Goal: Task Accomplishment & Management: Manage account settings

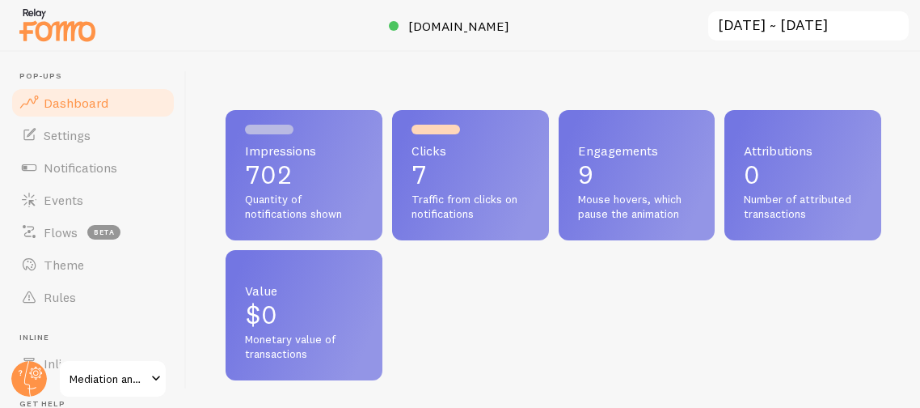
scroll to position [425, 655]
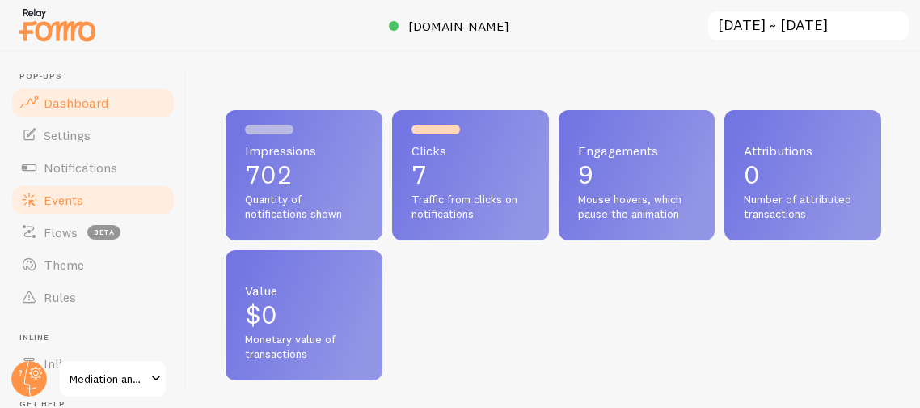
click at [50, 206] on span "Events" at bounding box center [64, 200] width 40 height 16
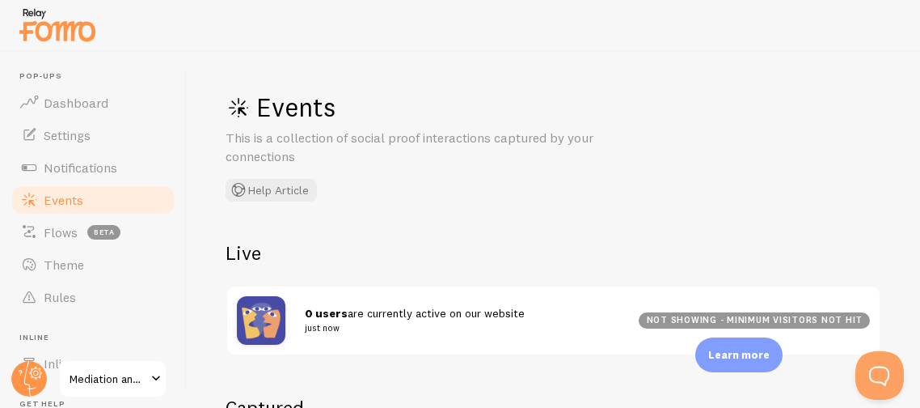
click at [456, 234] on div "Events This is a collection of social proof interactions captured by your conne…" at bounding box center [554, 230] width 734 height 356
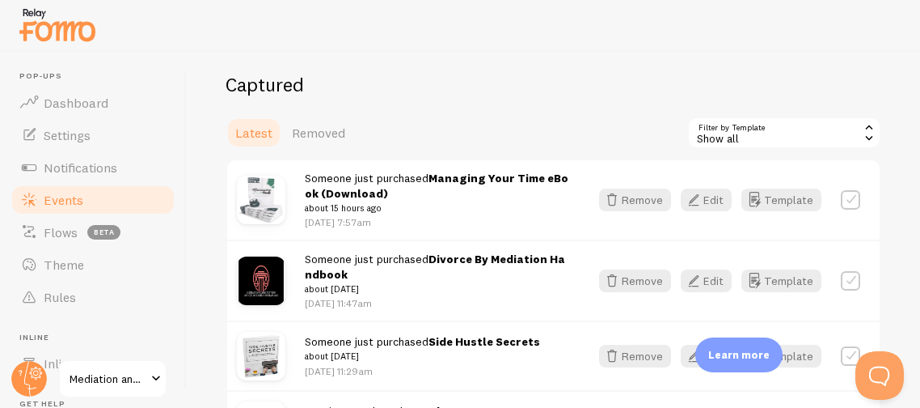
scroll to position [355, 0]
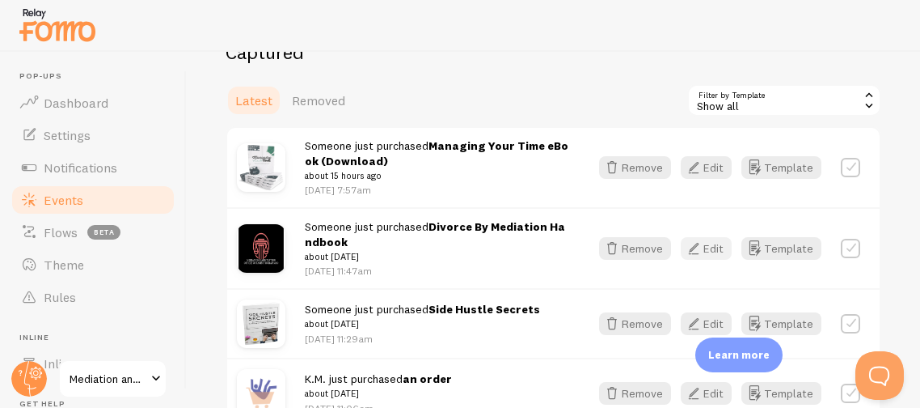
click at [712, 250] on button "Edit" at bounding box center [706, 248] width 51 height 23
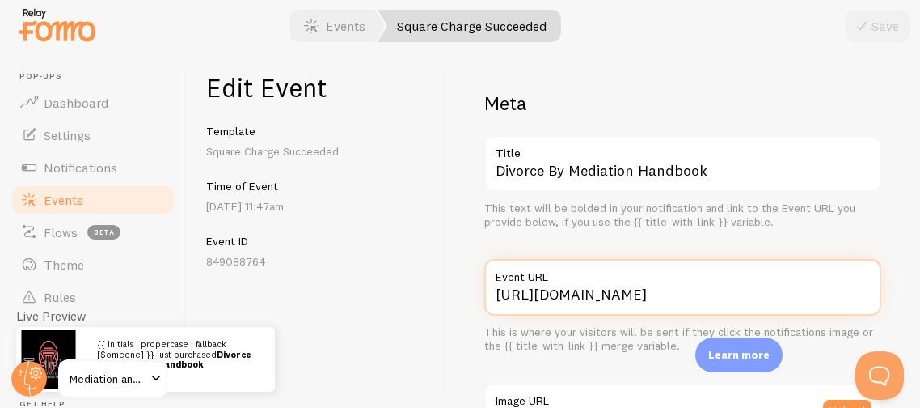
click at [762, 294] on input "https://www.mediatoratlaw.com/product/virtual-mediation-package-4-hour-half-day…" at bounding box center [682, 287] width 397 height 57
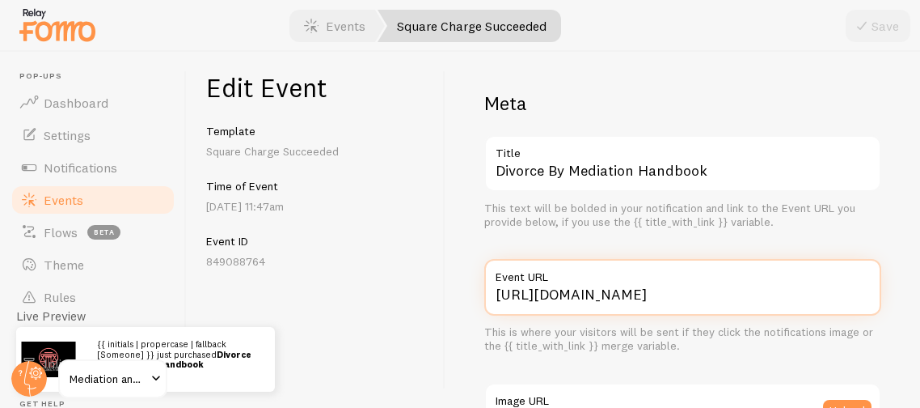
click at [654, 292] on input "https://www.mediatoratlaw.com/product/virtual-mediation-package-4-hour-half-day…" at bounding box center [682, 287] width 397 height 57
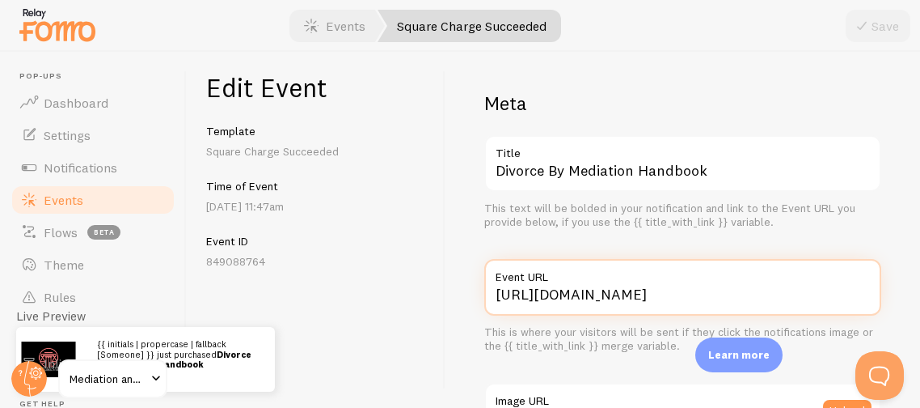
scroll to position [0, 203]
drag, startPoint x: 493, startPoint y: 295, endPoint x: 877, endPoint y: 271, distance: 384.1
click at [877, 271] on div "https://www.mediatoratlaw.com/product/virtual-mediation-package-4-hour-half-day…" at bounding box center [682, 287] width 397 height 57
paste input "divorce-by-mediation-handbook/230?cp=true&sa=true&sbp=false&q=false"
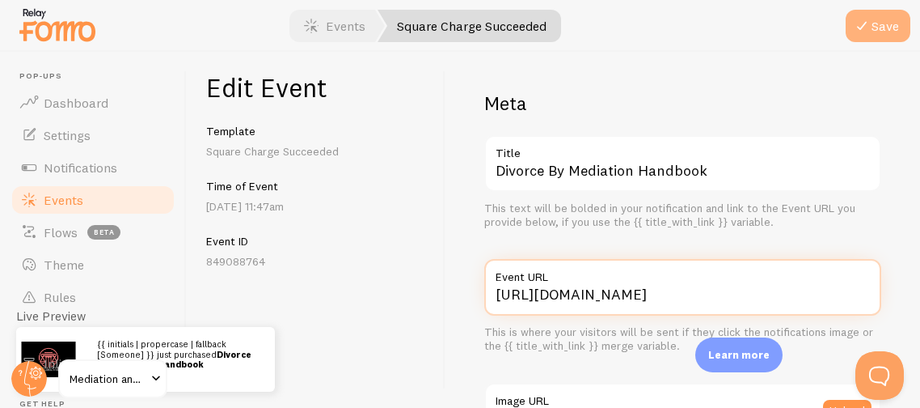
type input "[URL][DOMAIN_NAME]"
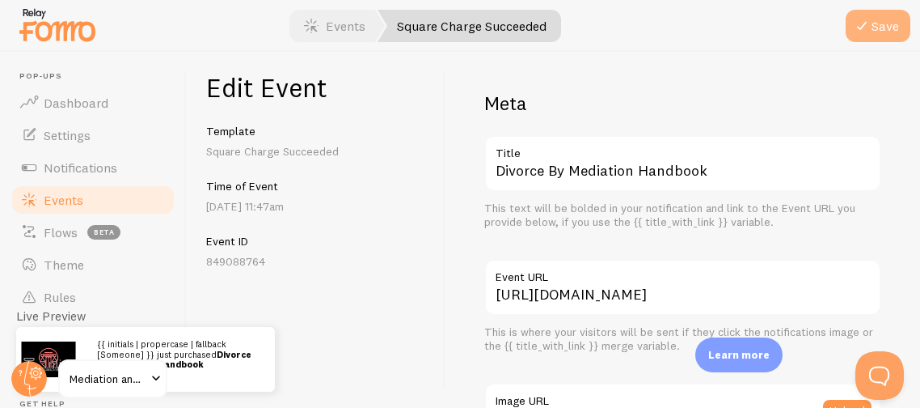
click at [881, 26] on button "Save" at bounding box center [878, 26] width 65 height 32
click at [67, 197] on span "Events" at bounding box center [64, 200] width 40 height 16
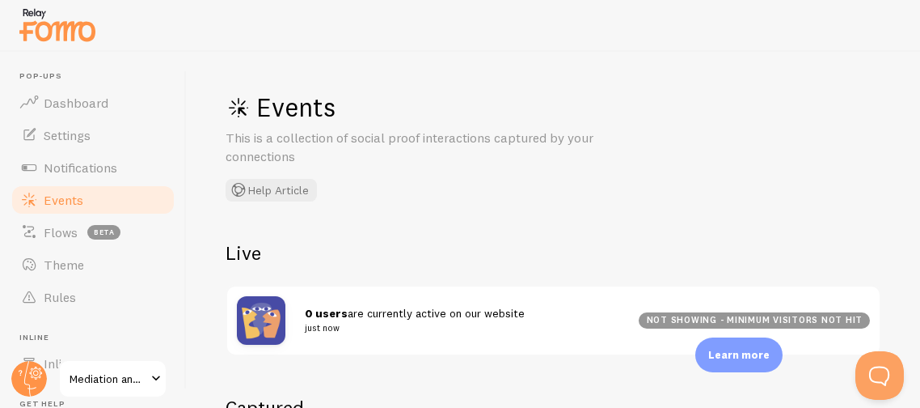
click at [315, 219] on div "Events This is a collection of social proof interactions captured by your conne…" at bounding box center [554, 230] width 734 height 356
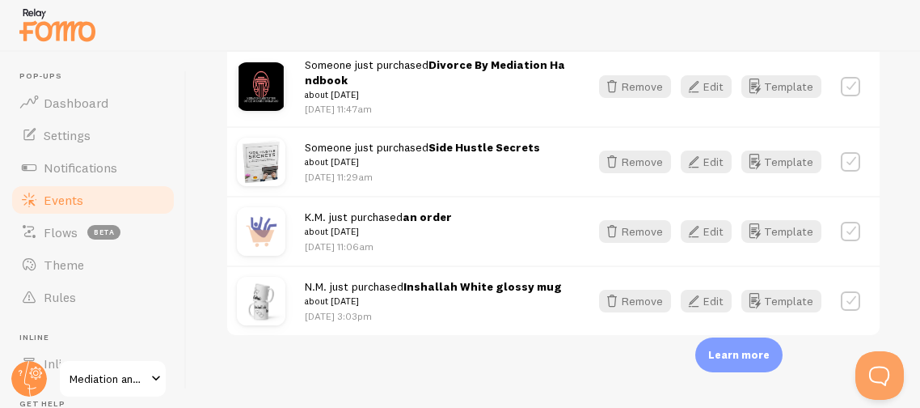
scroll to position [522, 0]
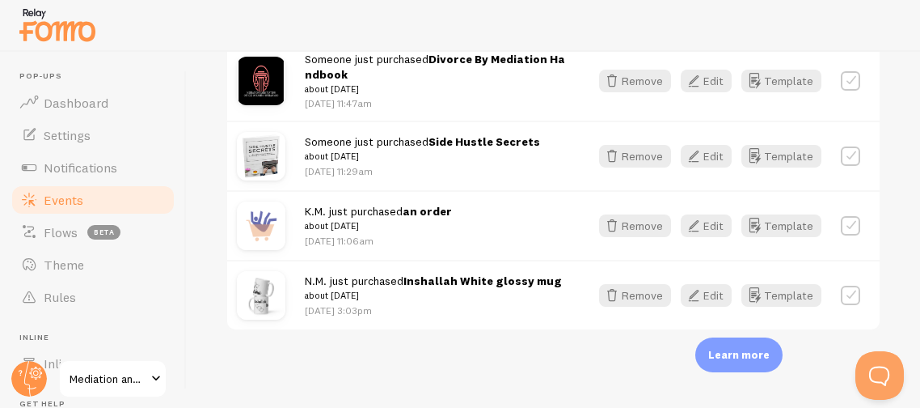
click at [395, 61] on span "Someone just purchased Divorce By Mediation Handbook about 4 days ago" at bounding box center [437, 74] width 265 height 45
click at [720, 78] on button "Edit" at bounding box center [706, 81] width 51 height 23
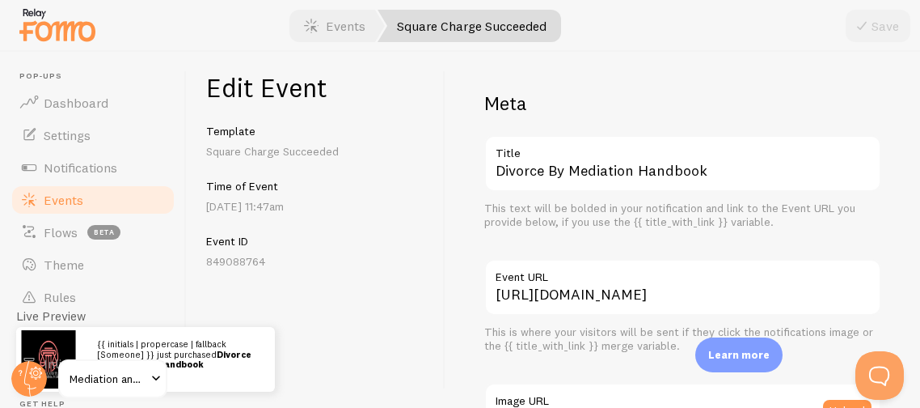
click at [661, 95] on h2 "Meta" at bounding box center [682, 103] width 397 height 25
click at [387, 194] on div "Time of Event [DATE] 11:47am" at bounding box center [315, 197] width 219 height 36
click at [430, 230] on div "Edit Event Template Square Charge Succeeded Time of Event [DATE] 11:47am Event …" at bounding box center [316, 230] width 259 height 356
click at [460, 371] on div "Meta Divorce By Mediation Handbook Title This text will be bolded in your notif…" at bounding box center [683, 230] width 475 height 356
click at [600, 69] on div "Meta Divorce By Mediation Handbook Title This text will be bolded in your notif…" at bounding box center [683, 230] width 475 height 356
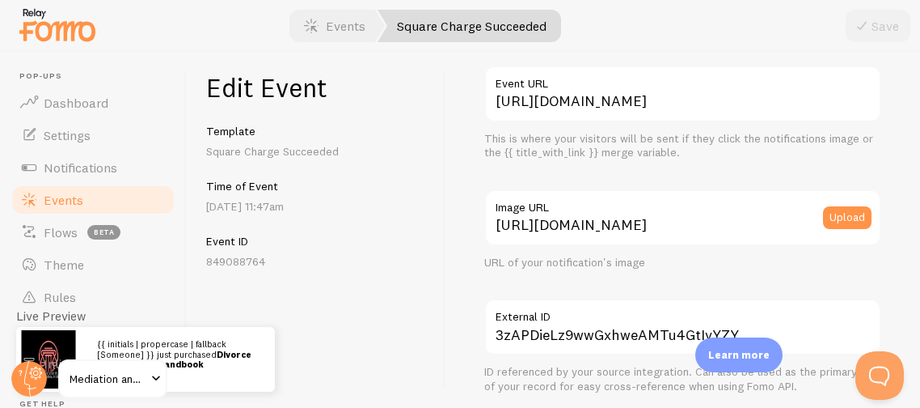
scroll to position [226, 0]
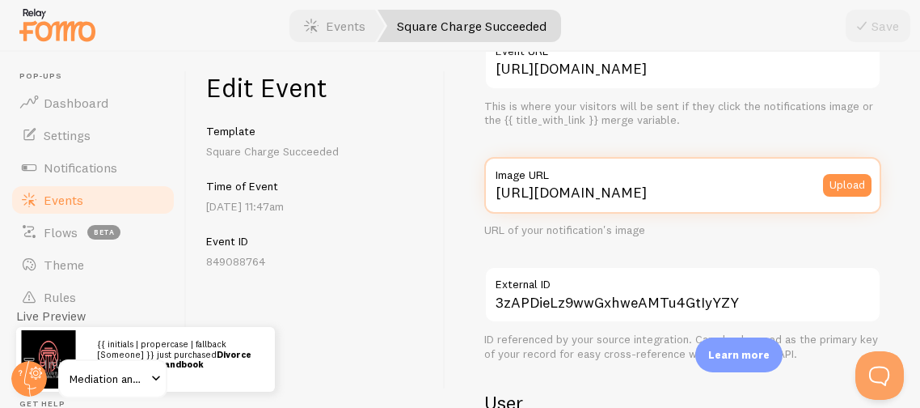
click at [562, 193] on input "https://www.mediatoratlaw.com/uploads/1/2/6/6/126689380/s354604979392525313_p19…" at bounding box center [682, 185] width 397 height 57
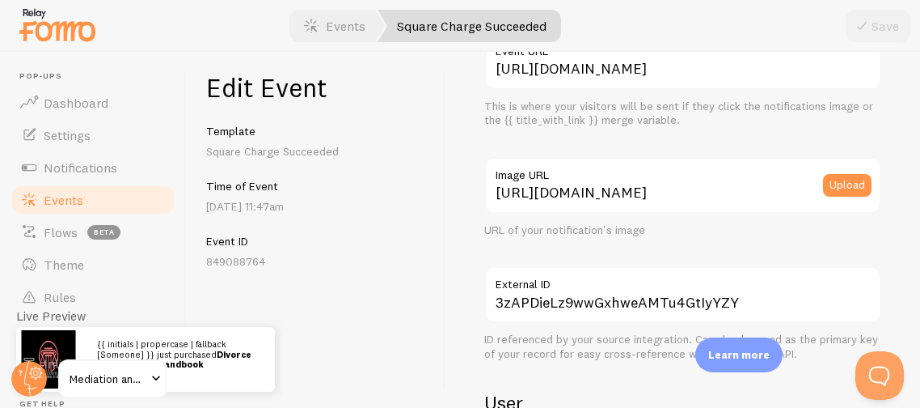
click at [577, 174] on label "Image URL" at bounding box center [682, 170] width 397 height 27
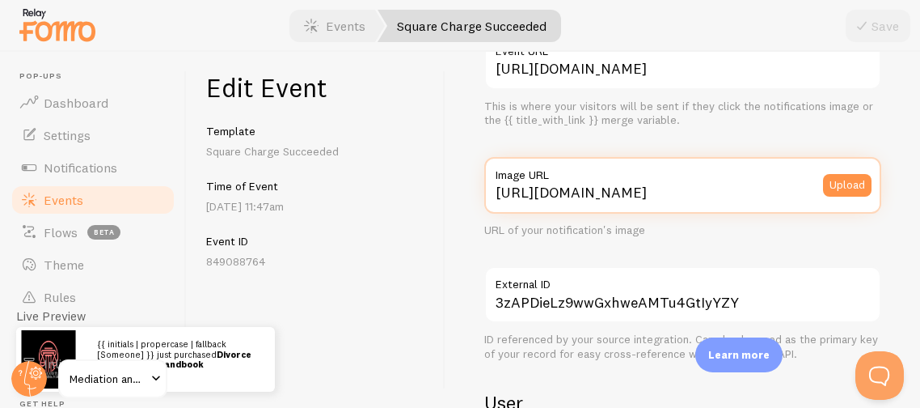
click at [577, 174] on input "https://www.mediatoratlaw.com/uploads/1/2/6/6/126689380/s354604979392525313_p19…" at bounding box center [682, 185] width 397 height 57
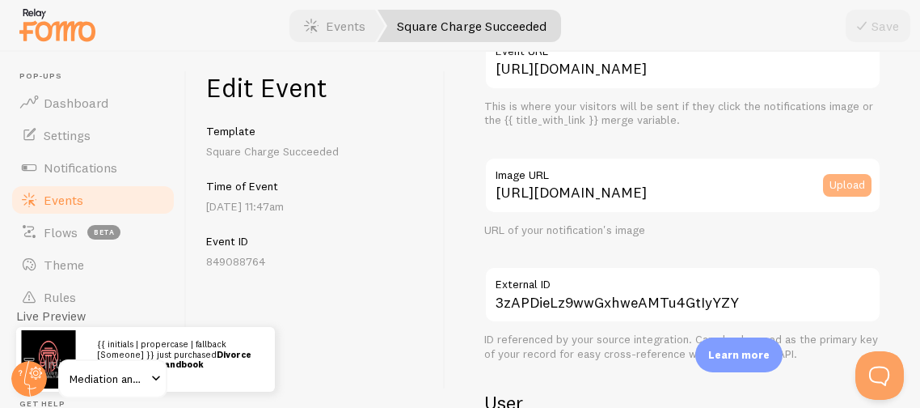
scroll to position [0, 0]
click at [826, 184] on button "Upload" at bounding box center [847, 185] width 49 height 23
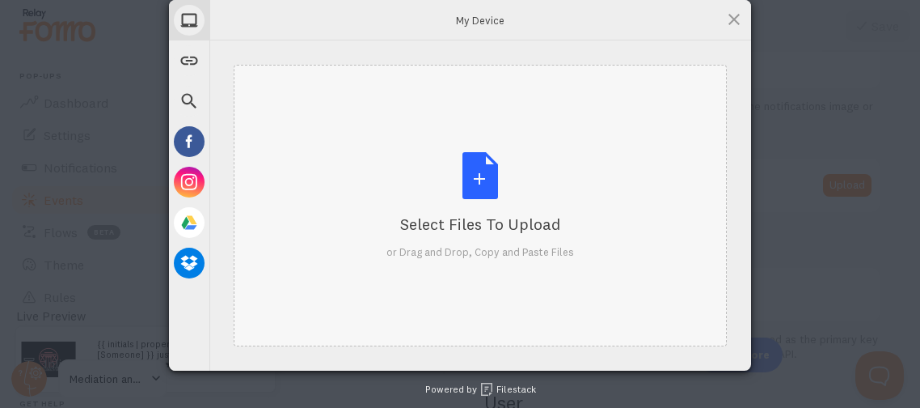
click at [475, 160] on div "Select Files to Upload or Drag and Drop, Copy and Paste Files" at bounding box center [481, 206] width 188 height 108
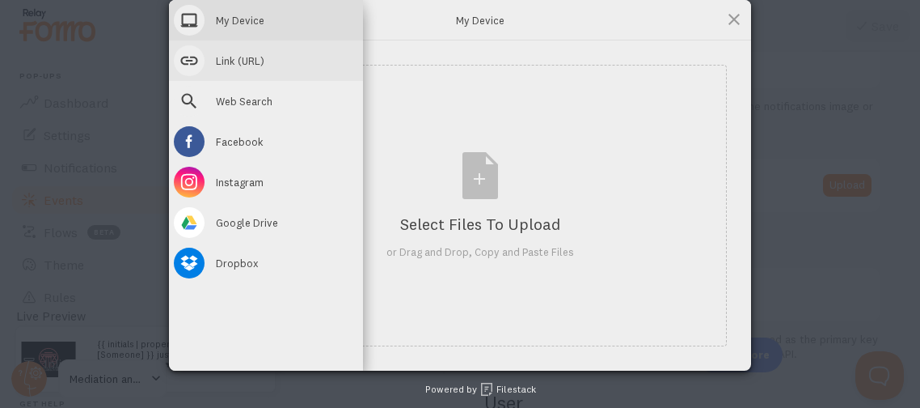
click at [223, 60] on span "Link (URL)" at bounding box center [240, 60] width 49 height 15
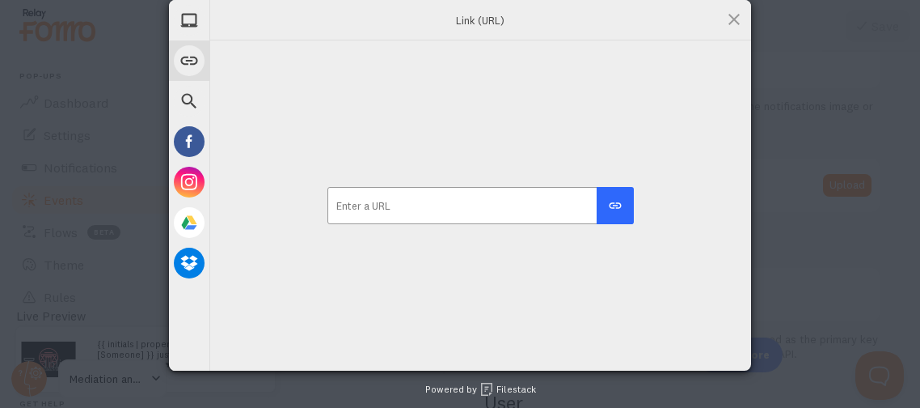
click at [368, 205] on input "url" at bounding box center [481, 205] width 306 height 37
paste input "https://www.mediatoratlaw.com/product/divorce-by-mediation-handbook/230?cp=true…"
click at [368, 205] on input "https://www.mediatoratlaw.com/product/divorce-by-mediation-handbook/230?cp=true…" at bounding box center [481, 205] width 306 height 37
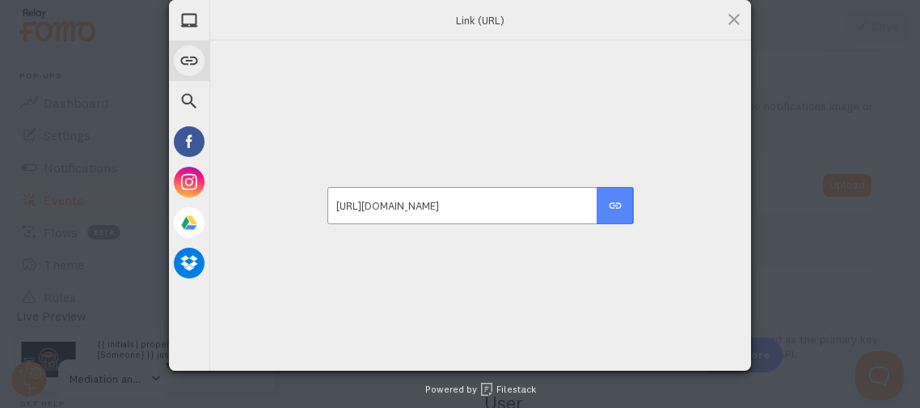
type input "https://www.mediatoratlaw.com/product/divorce-by-mediation-handbook/230?cp=true…"
click at [607, 212] on button "submit" at bounding box center [615, 205] width 37 height 37
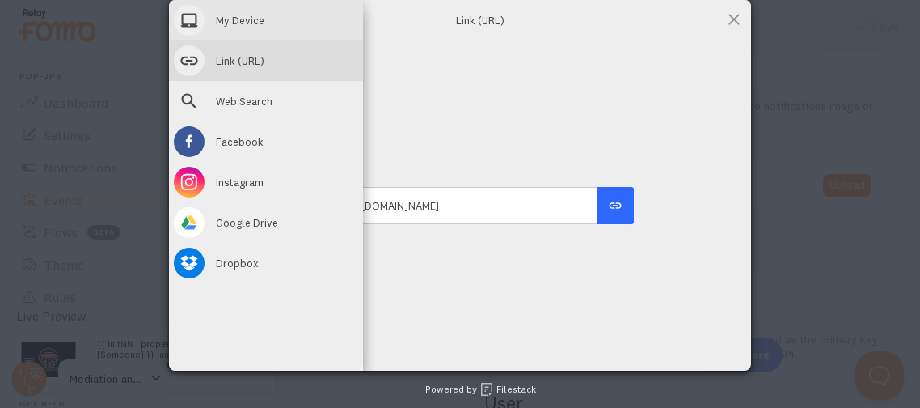
click at [188, 19] on span at bounding box center [189, 20] width 31 height 31
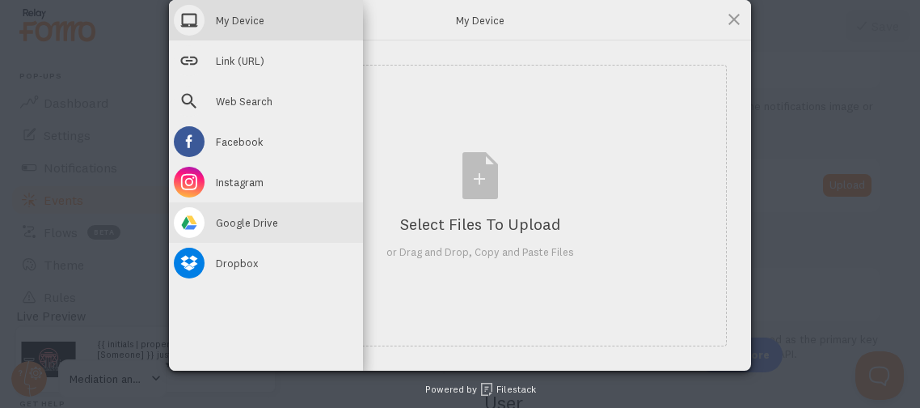
click at [277, 224] on div "Google Drive" at bounding box center [266, 222] width 194 height 40
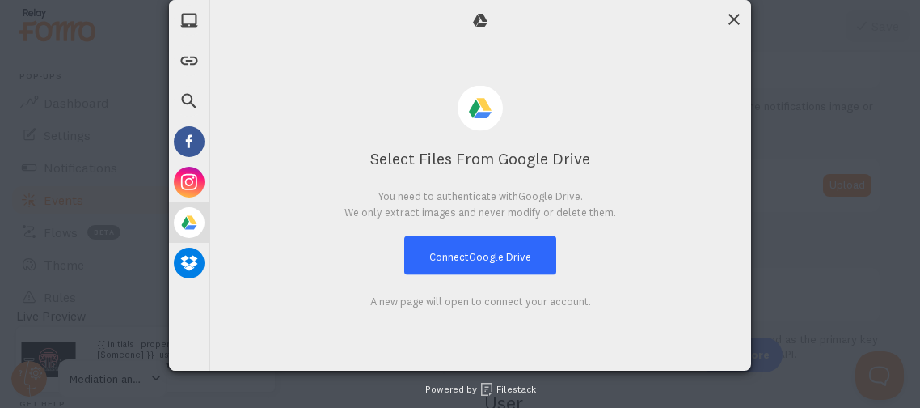
click at [734, 14] on span at bounding box center [734, 20] width 18 height 18
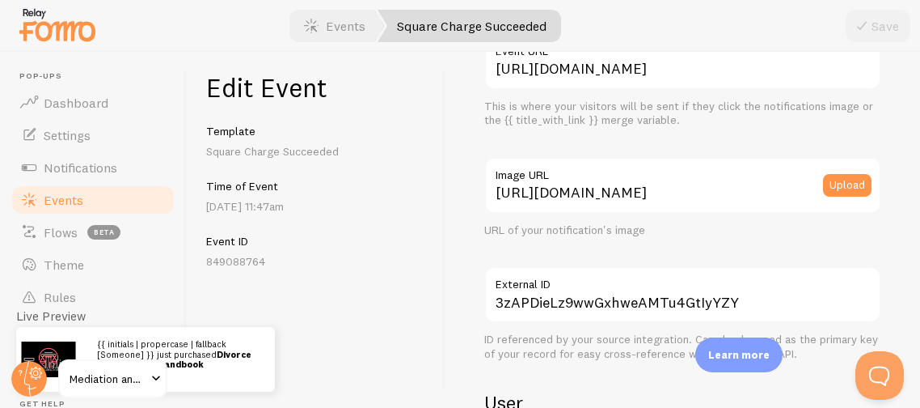
click at [446, 184] on div "Meta Divorce By Mediation Handbook Title This text will be bolded in your notif…" at bounding box center [683, 230] width 475 height 356
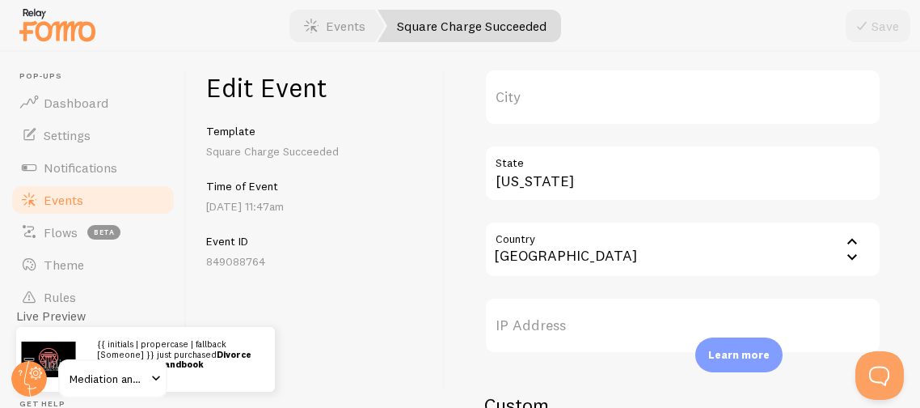
scroll to position [711, 0]
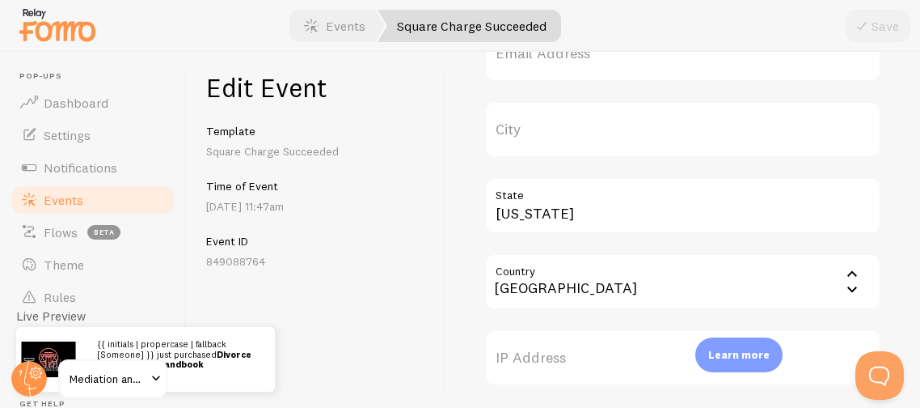
click at [502, 126] on label "City" at bounding box center [682, 129] width 397 height 57
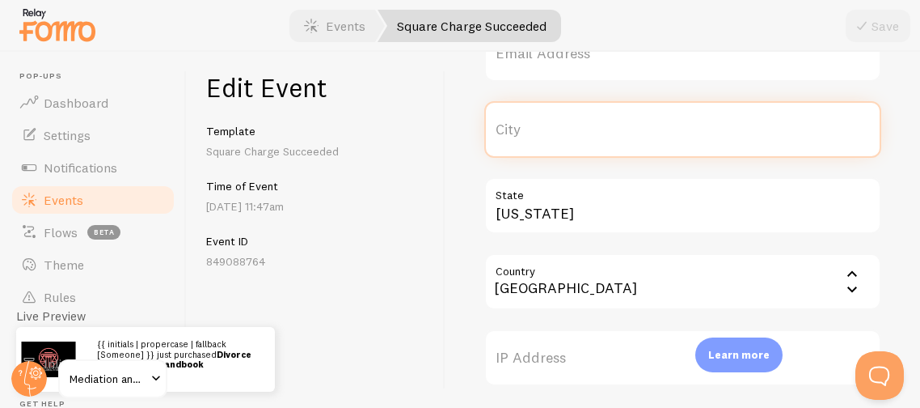
click at [502, 126] on input "City" at bounding box center [682, 129] width 397 height 57
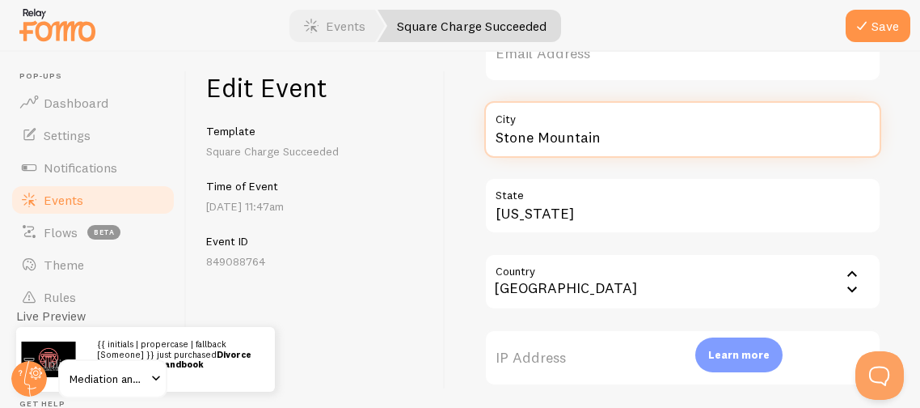
type input "Stone Mountain"
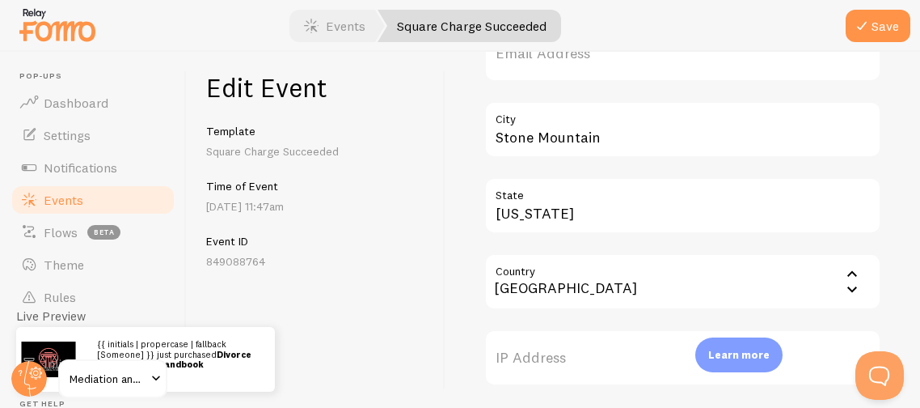
click at [634, 179] on label "State" at bounding box center [682, 190] width 397 height 27
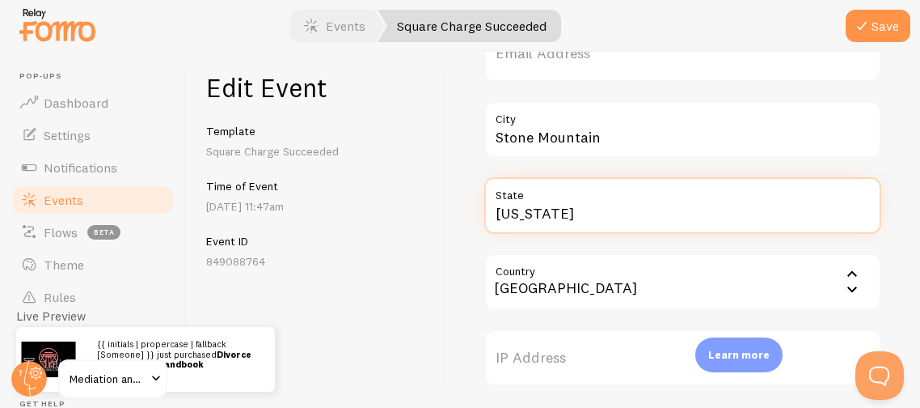
click at [634, 179] on input "Georgia" at bounding box center [682, 205] width 397 height 57
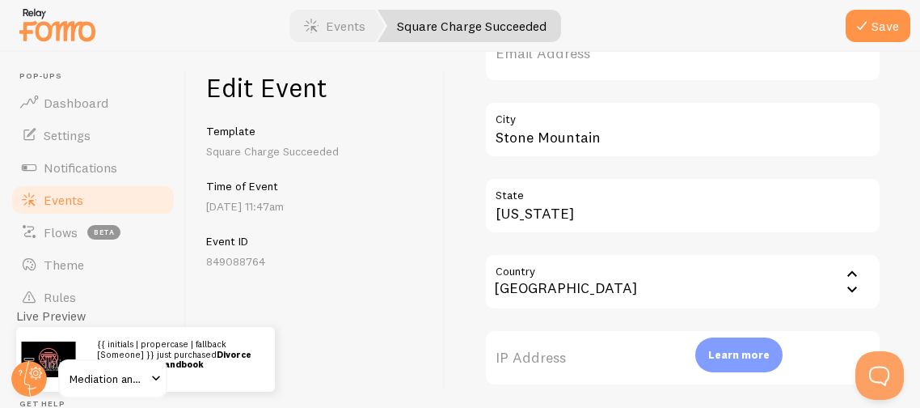
click at [413, 221] on div "Edit Event Template Square Charge Succeeded Time of Event Oct 6th @ 11:47am Eve…" at bounding box center [316, 230] width 259 height 356
click at [403, 236] on h5 "Event ID" at bounding box center [315, 241] width 219 height 15
click at [867, 32] on icon "submit" at bounding box center [861, 25] width 19 height 19
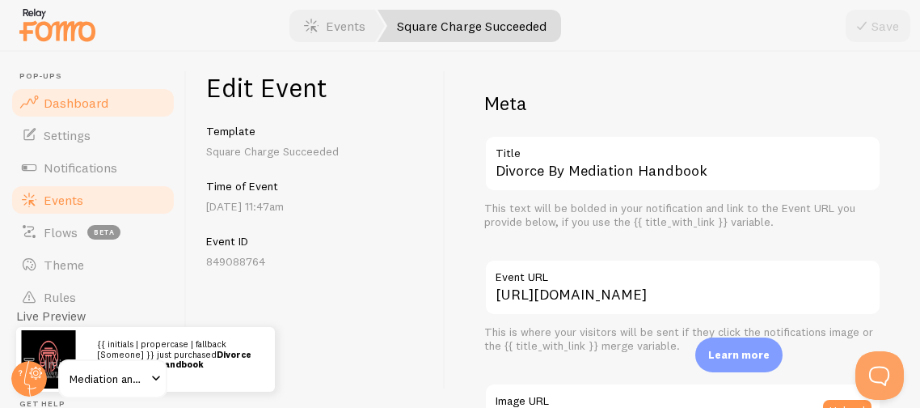
click at [57, 103] on span "Dashboard" at bounding box center [76, 103] width 65 height 16
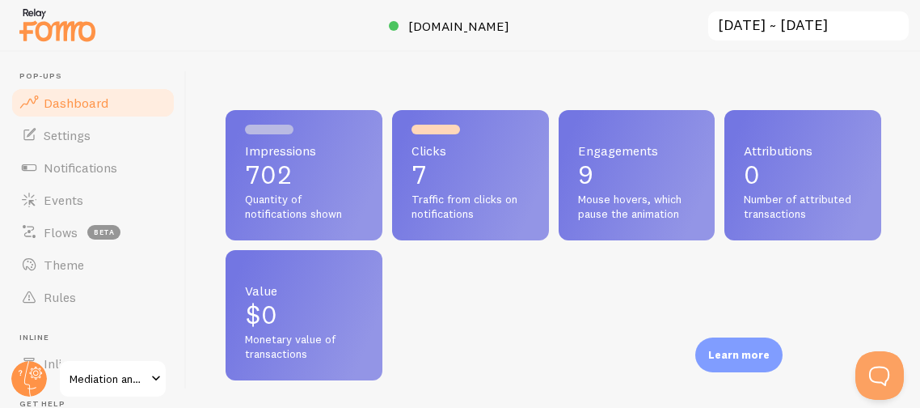
scroll to position [425, 655]
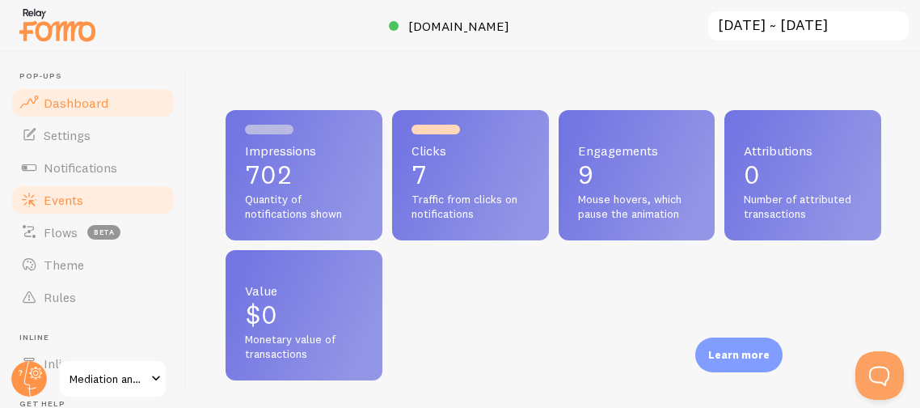
click at [86, 210] on link "Events" at bounding box center [93, 200] width 167 height 32
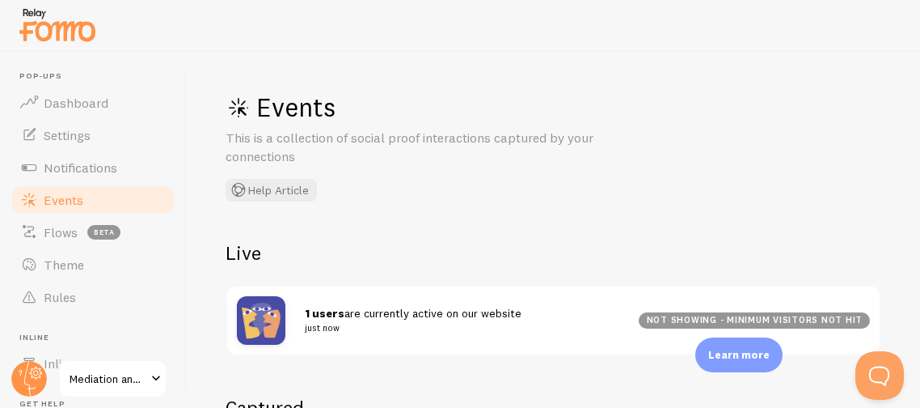
click at [383, 244] on h2 "Live" at bounding box center [554, 252] width 656 height 25
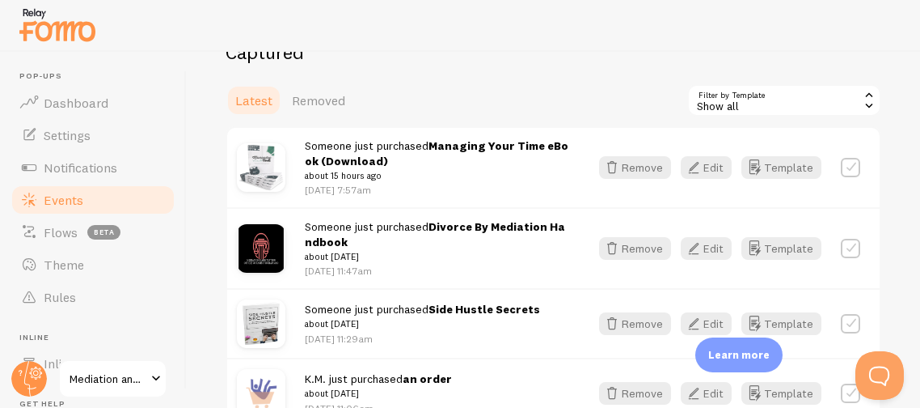
scroll to position [387, 0]
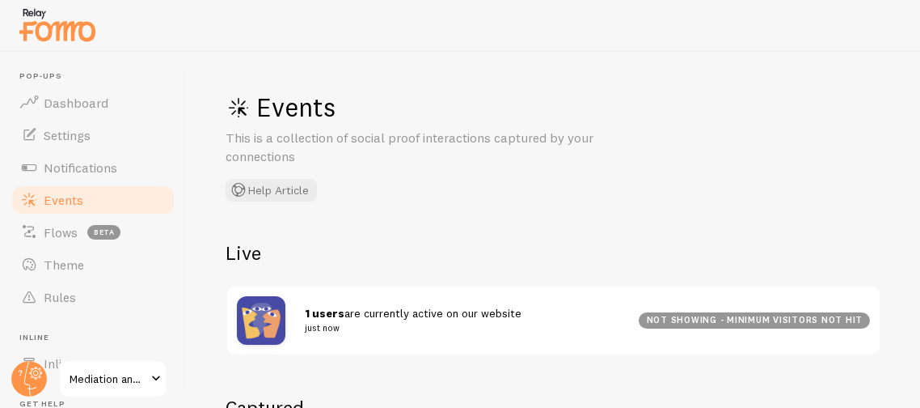
click at [355, 224] on div "Events This is a collection of social proof interactions captured by your conne…" at bounding box center [554, 230] width 734 height 356
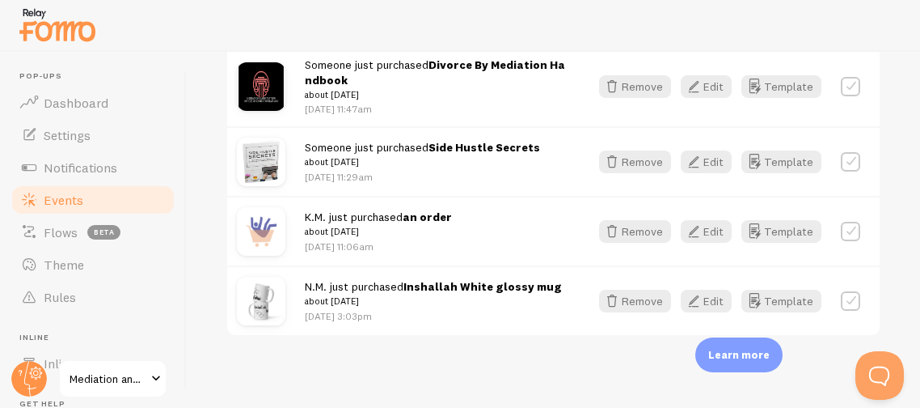
scroll to position [522, 0]
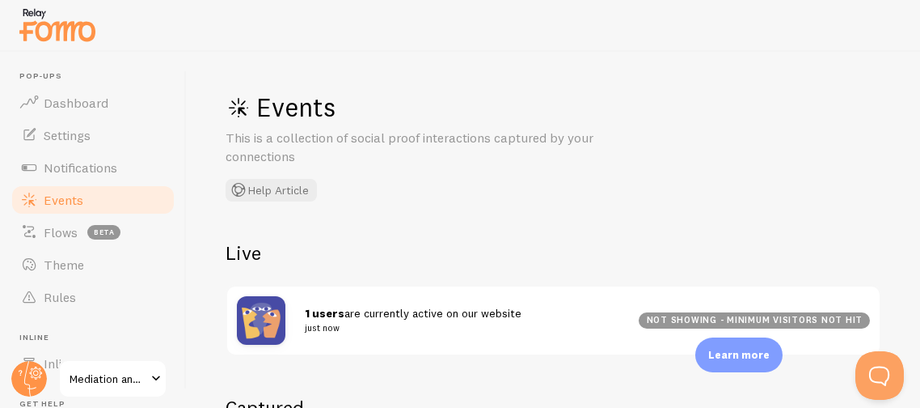
click at [374, 203] on div "Events This is a collection of social proof interactions captured by your conne…" at bounding box center [554, 230] width 734 height 356
